Goal: Information Seeking & Learning: Compare options

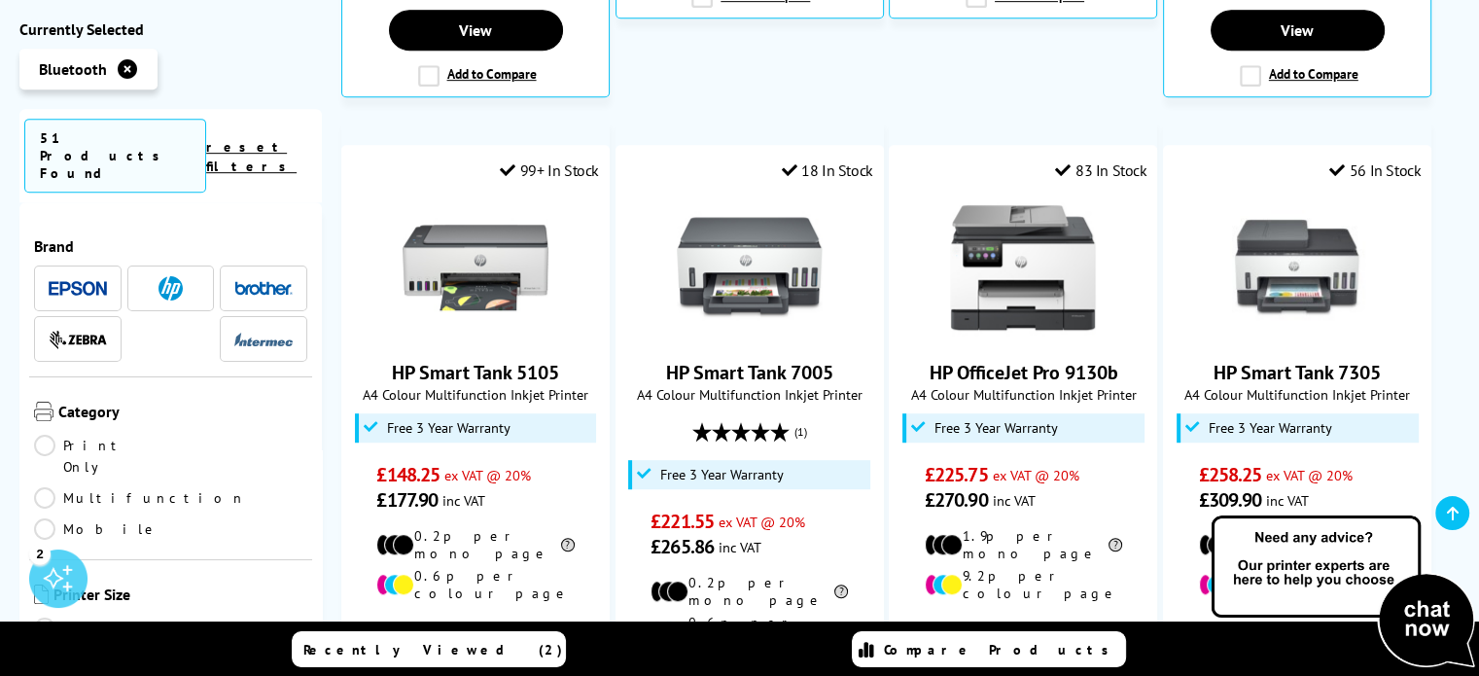
scroll to position [972, 0]
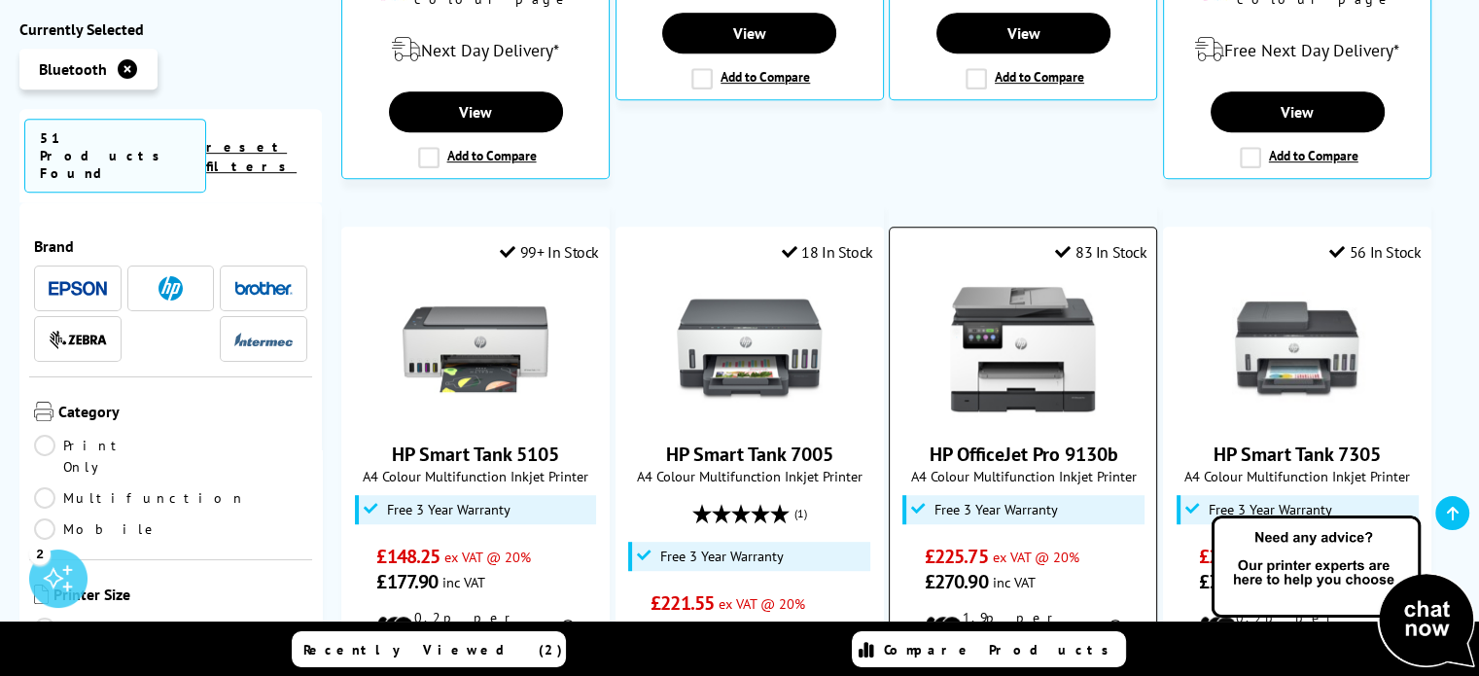
click at [1049, 353] on img at bounding box center [1023, 349] width 146 height 146
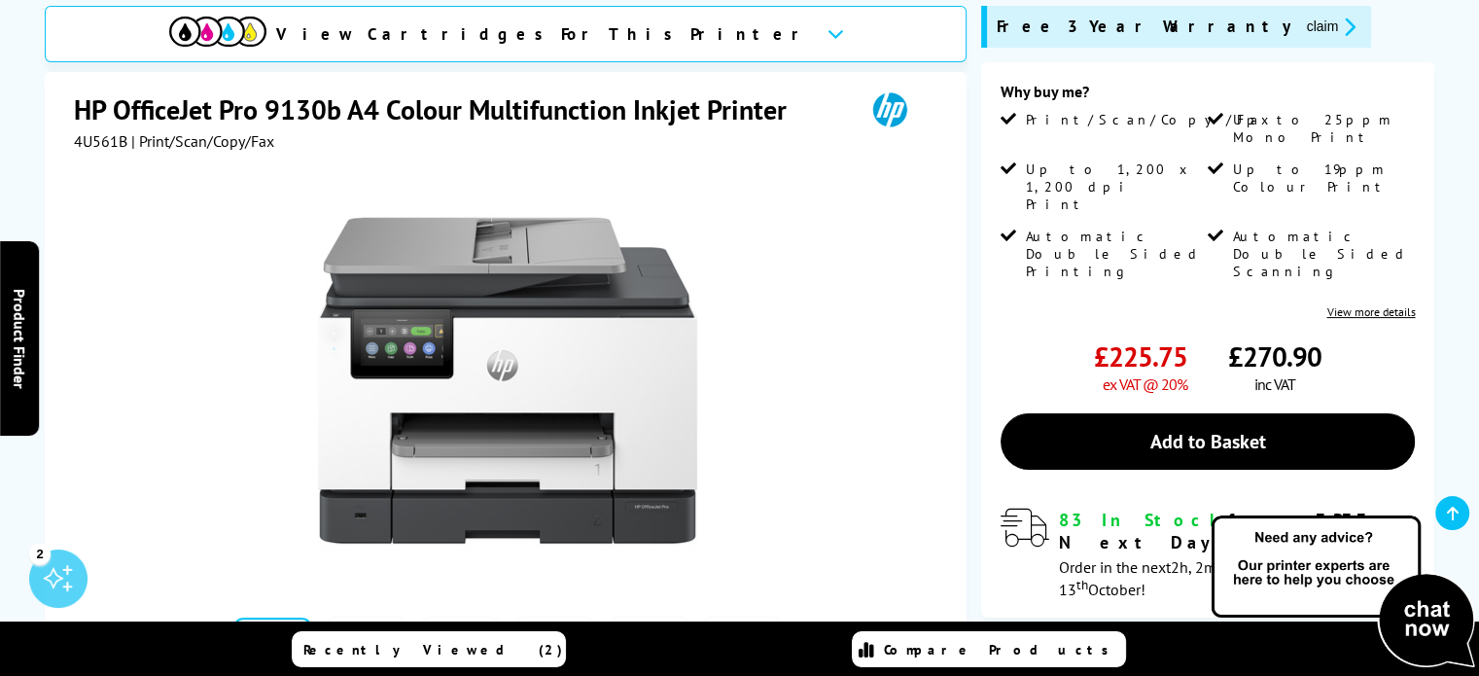
scroll to position [292, 0]
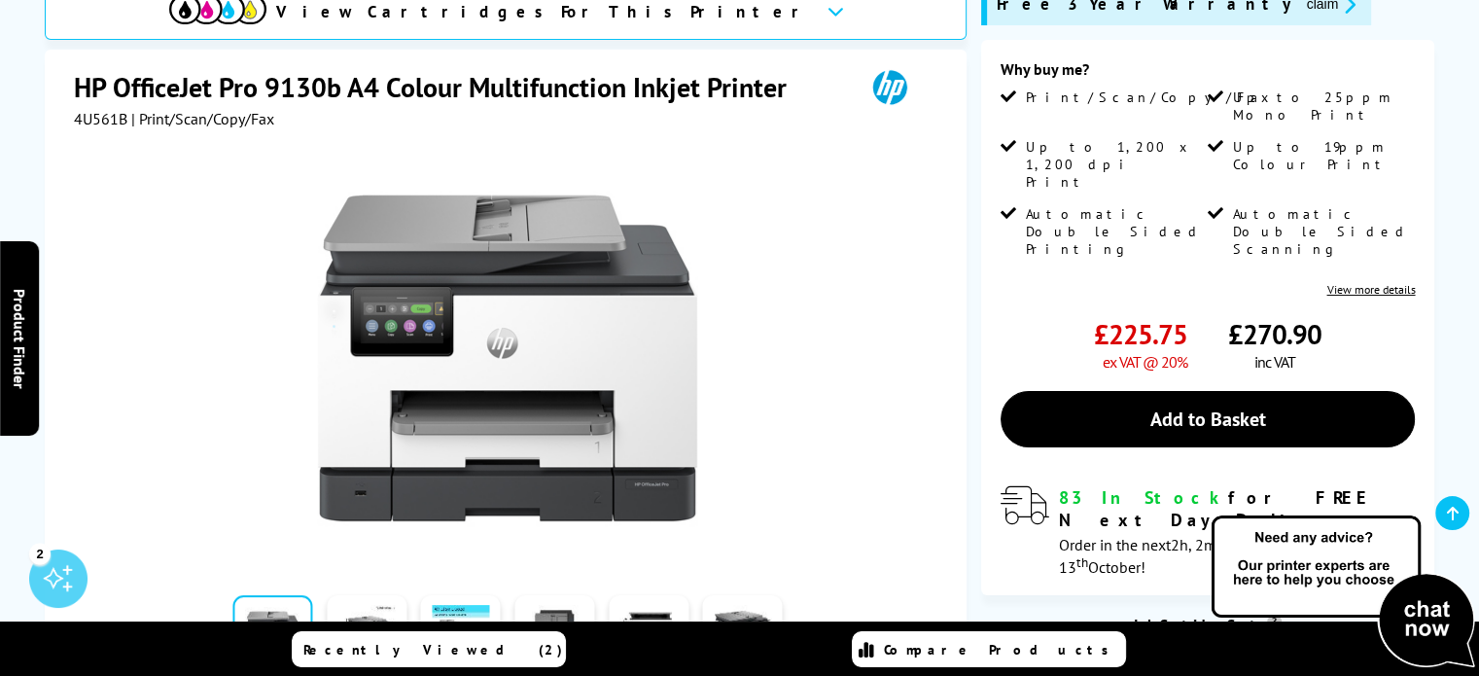
click at [1398, 282] on link "View more details" at bounding box center [1370, 289] width 88 height 15
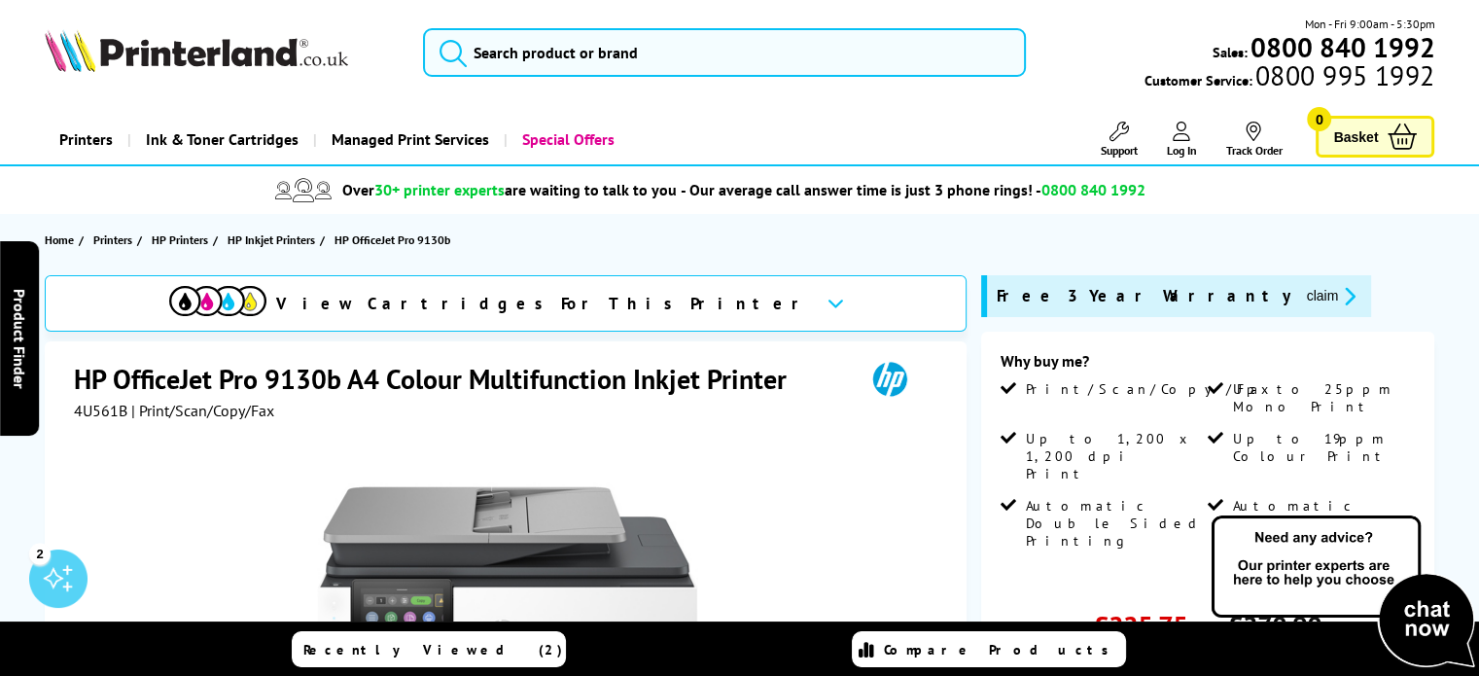
scroll to position [194, 0]
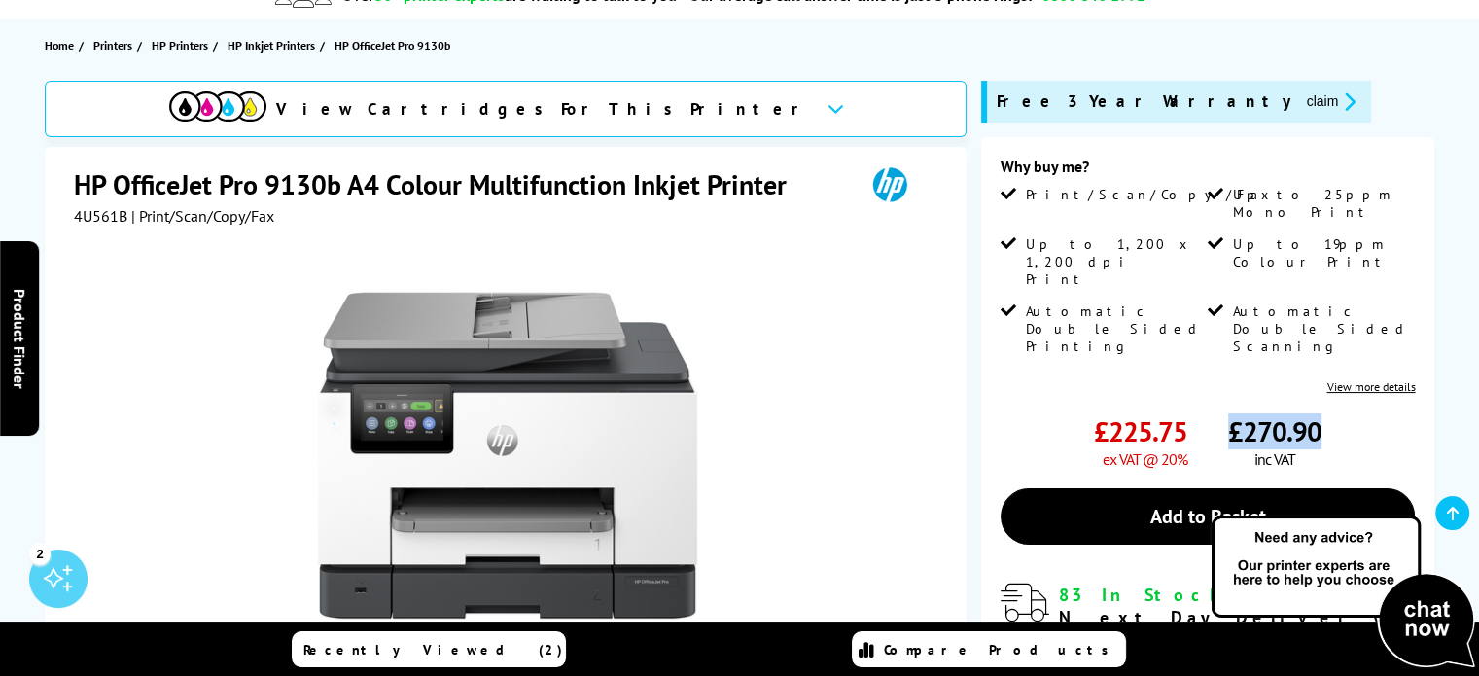
drag, startPoint x: 1227, startPoint y: 363, endPoint x: 1316, endPoint y: 377, distance: 90.6
click at [1316, 413] on span "£270.90" at bounding box center [1274, 431] width 93 height 36
click at [1352, 413] on div "£270.90 inc VAT" at bounding box center [1321, 440] width 187 height 55
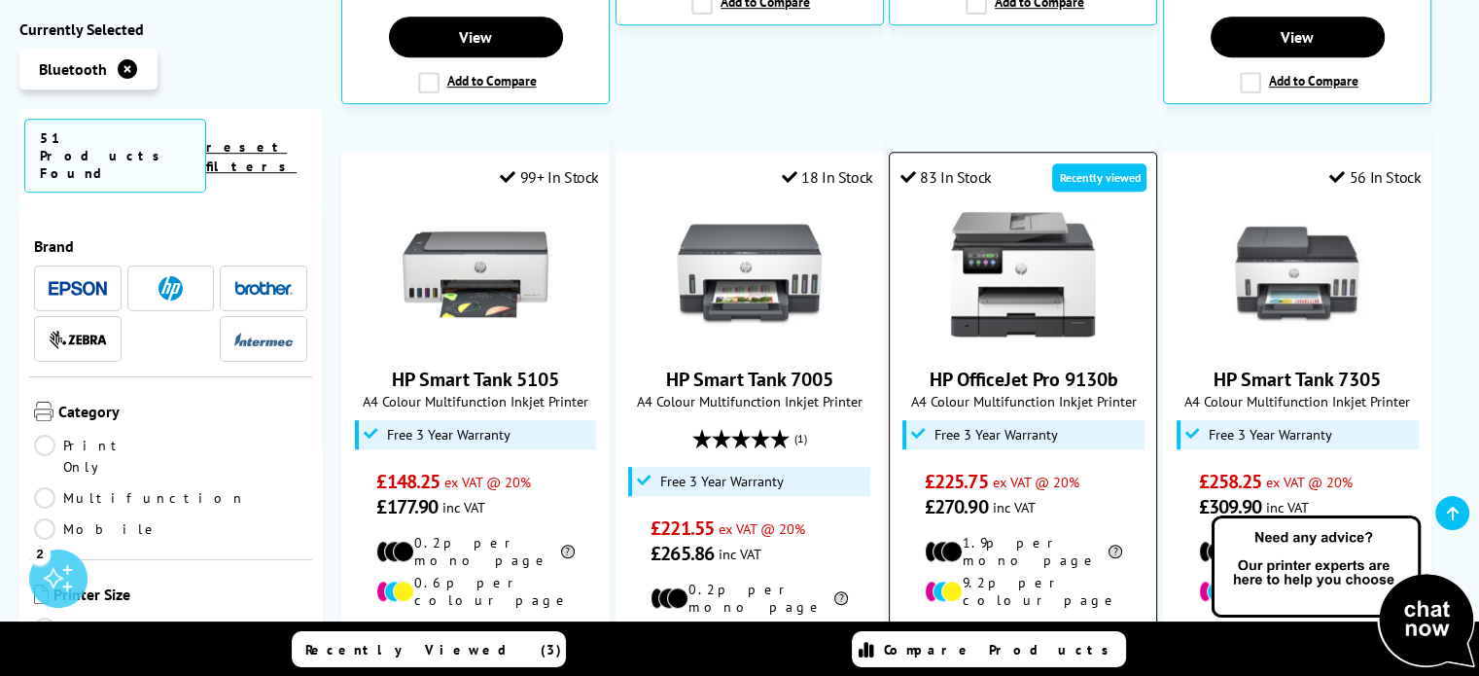
scroll to position [1069, 0]
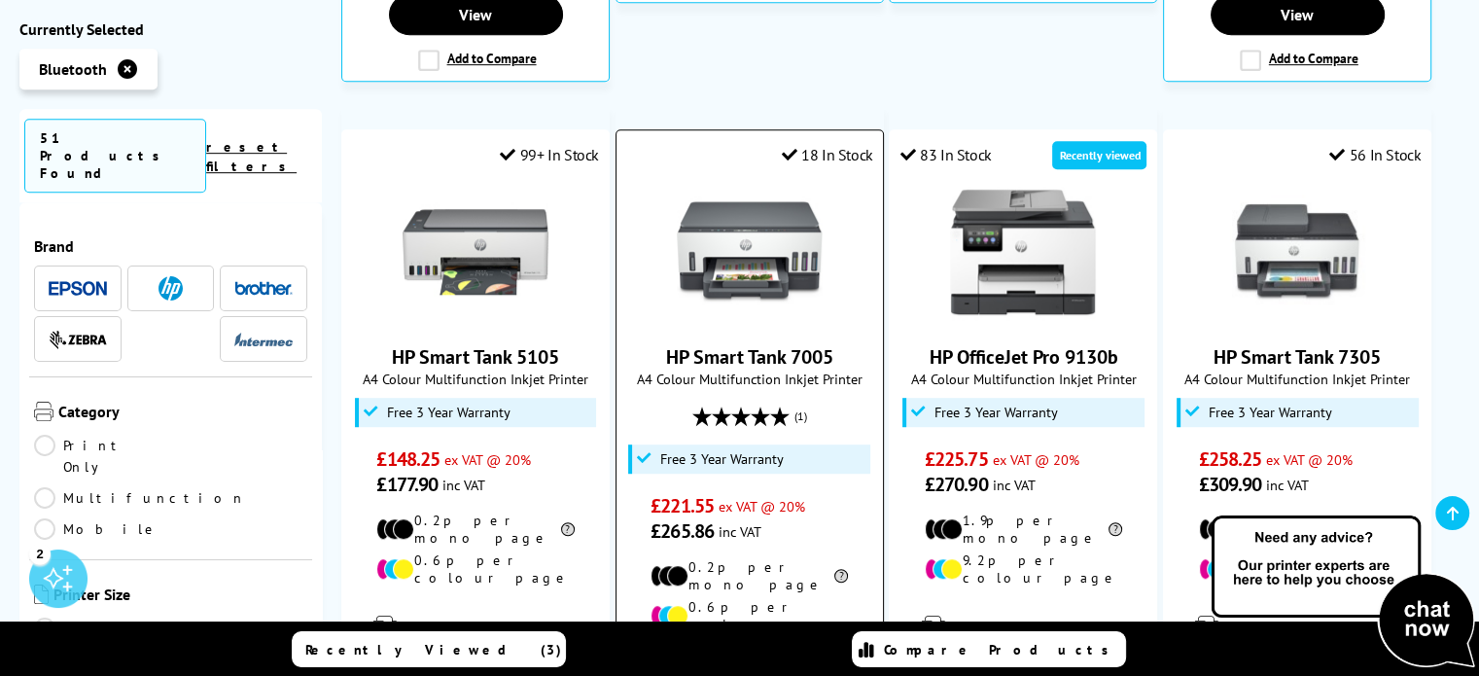
click at [730, 344] on link "HP Smart Tank 7005" at bounding box center [749, 356] width 167 height 25
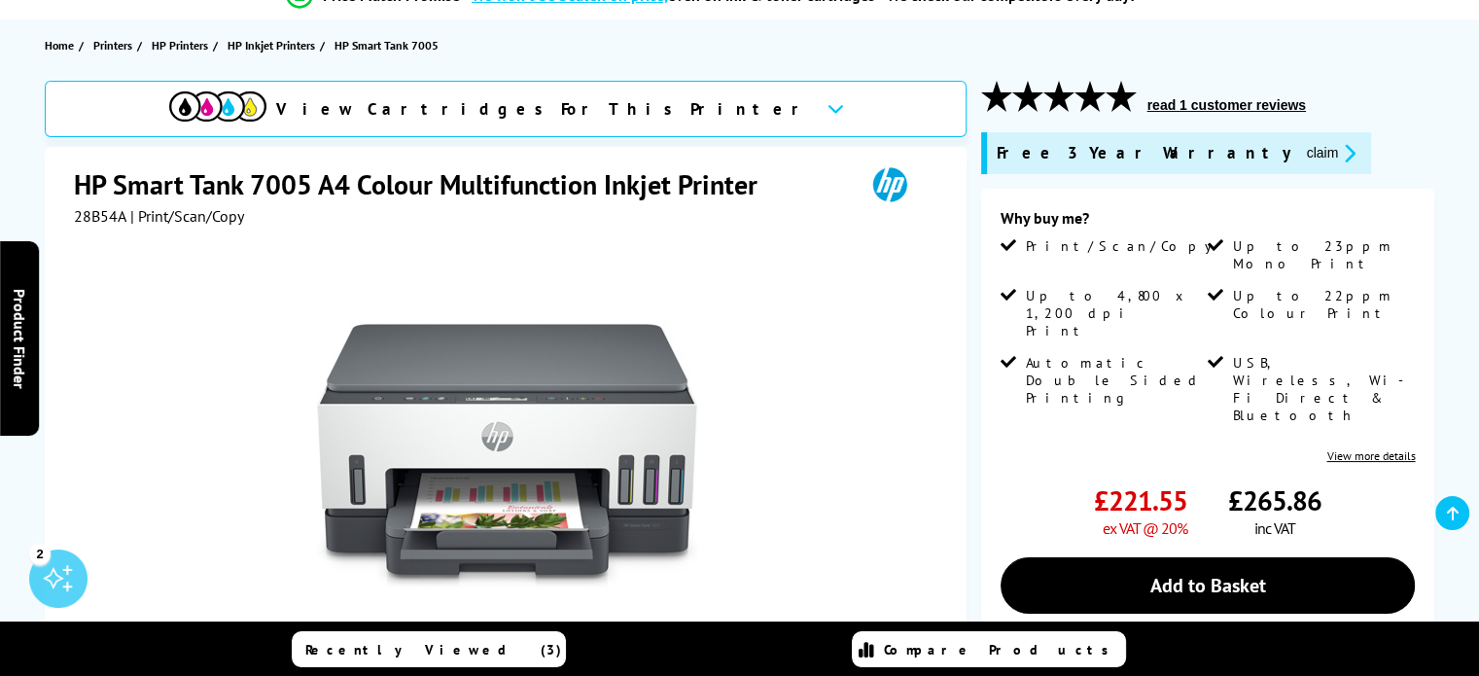
click at [1359, 448] on link "View more details" at bounding box center [1370, 455] width 88 height 15
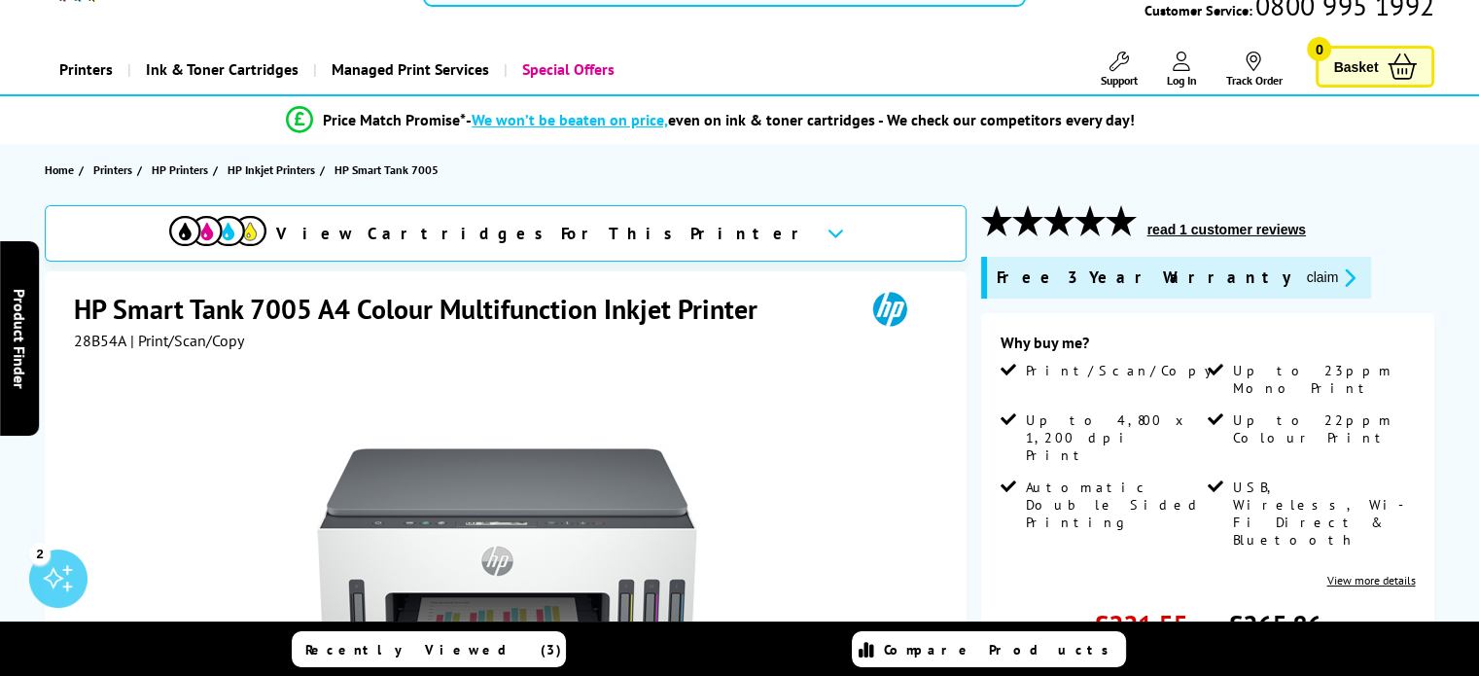
scroll to position [194, 0]
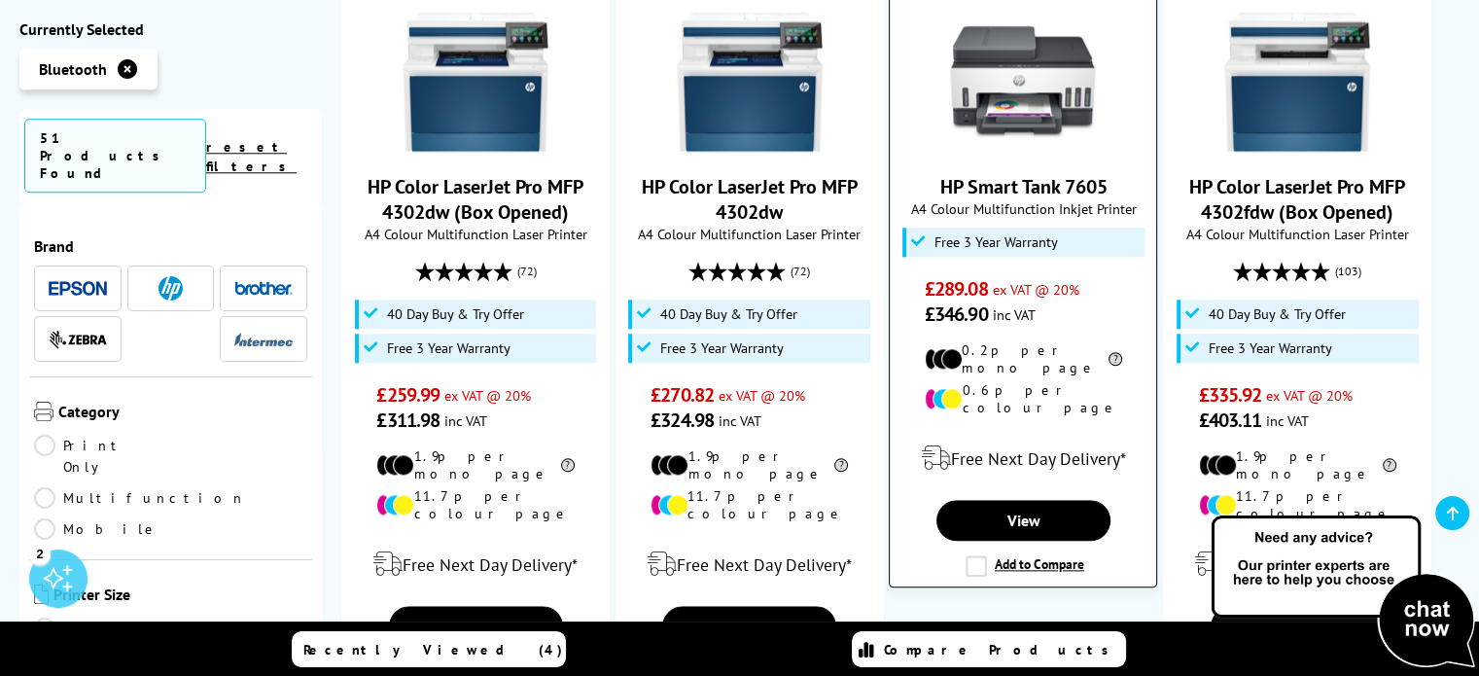
scroll to position [2041, 0]
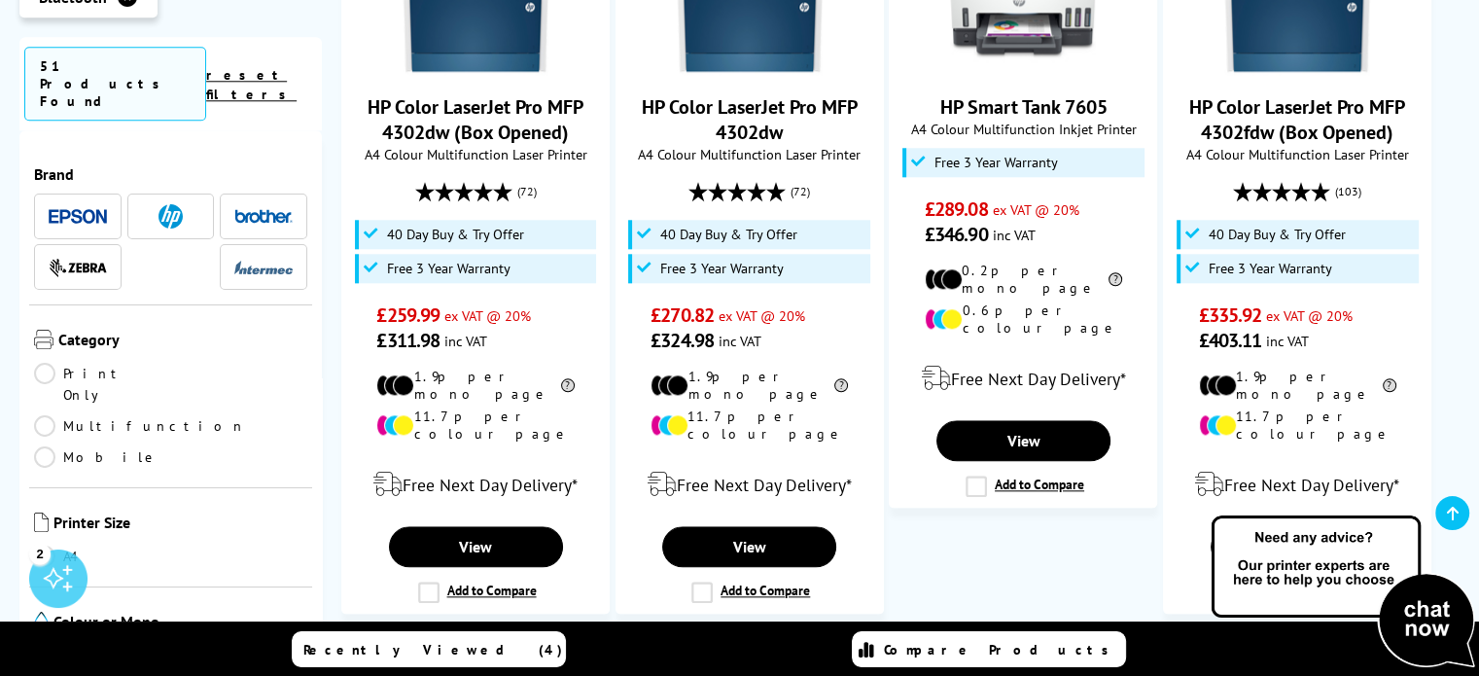
click at [1064, 643] on link "Next" at bounding box center [1050, 668] width 111 height 51
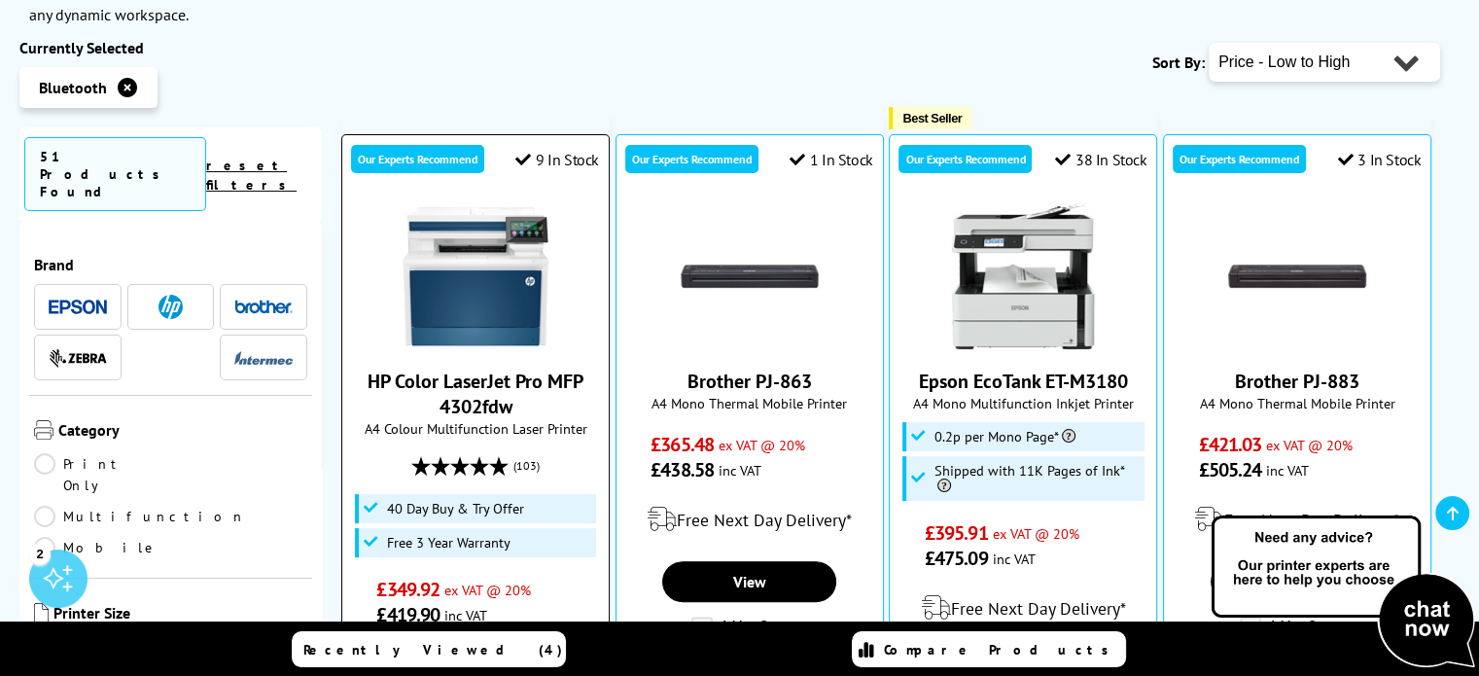
scroll to position [486, 0]
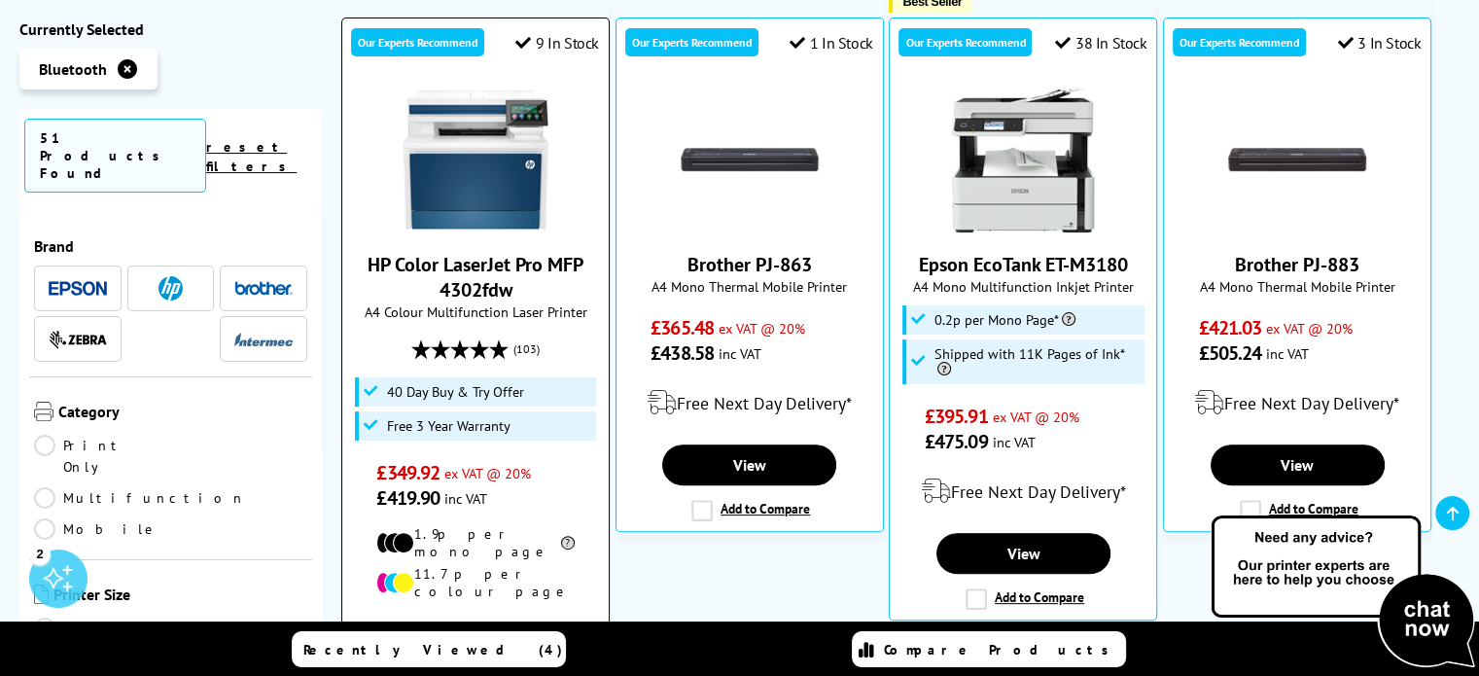
click at [467, 255] on link "HP Color LaserJet Pro MFP 4302fdw" at bounding box center [475, 277] width 216 height 51
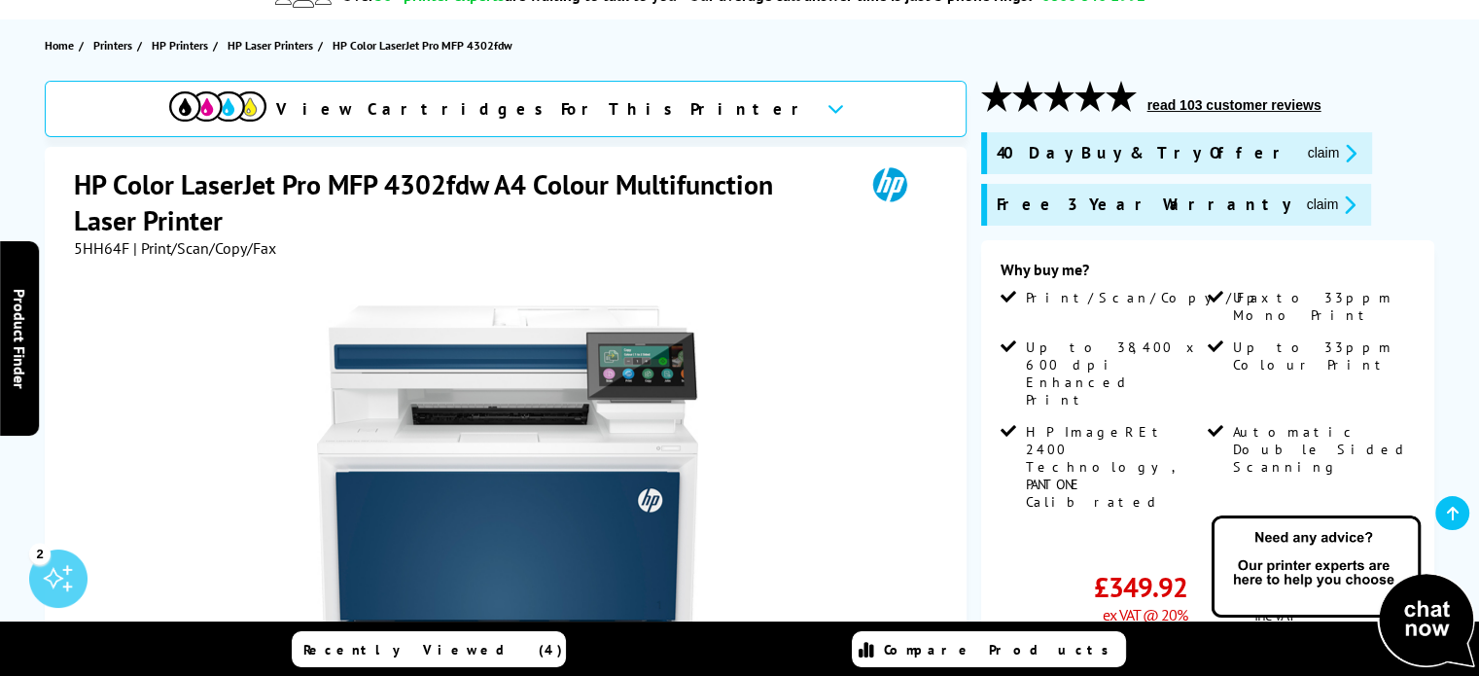
click at [1367, 535] on link "View more details" at bounding box center [1370, 542] width 88 height 15
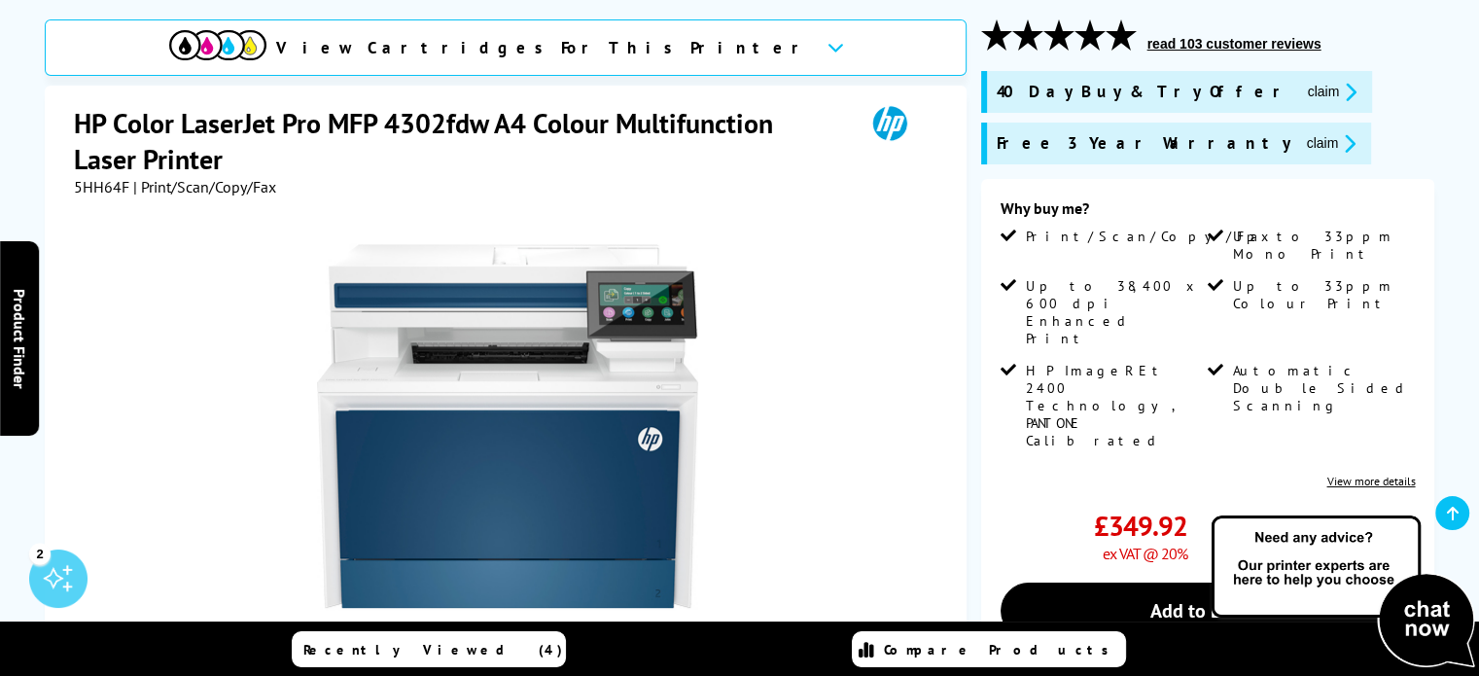
scroll to position [292, 0]
